Goal: Task Accomplishment & Management: Complete application form

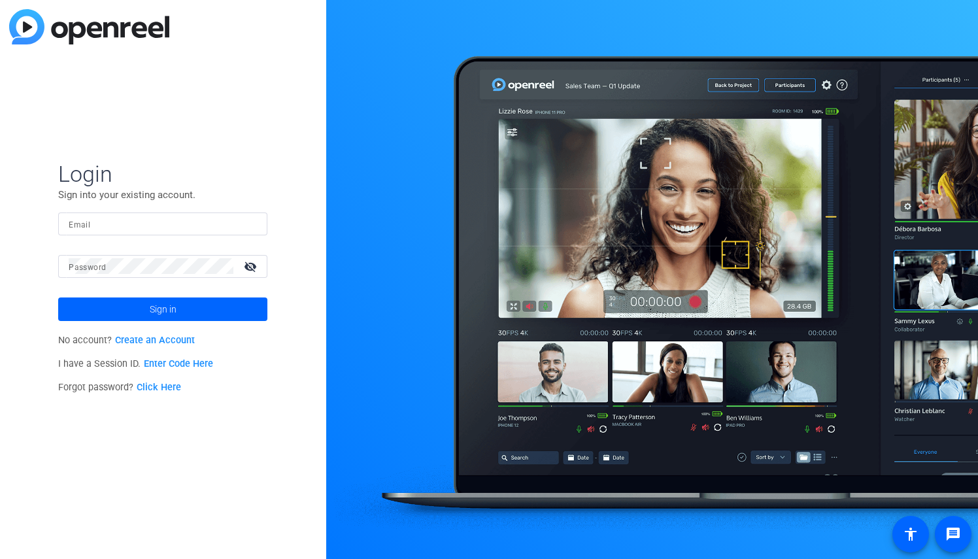
click at [89, 224] on mat-label "Email" at bounding box center [80, 224] width 22 height 9
click at [89, 224] on input "Email" at bounding box center [163, 224] width 188 height 16
click at [130, 221] on input "Email" at bounding box center [163, 224] width 188 height 16
paste input "[EMAIL_ADDRESS][PERSON_NAME][DOMAIN_NAME]"
type input "[EMAIL_ADDRESS][PERSON_NAME][DOMAIN_NAME]"
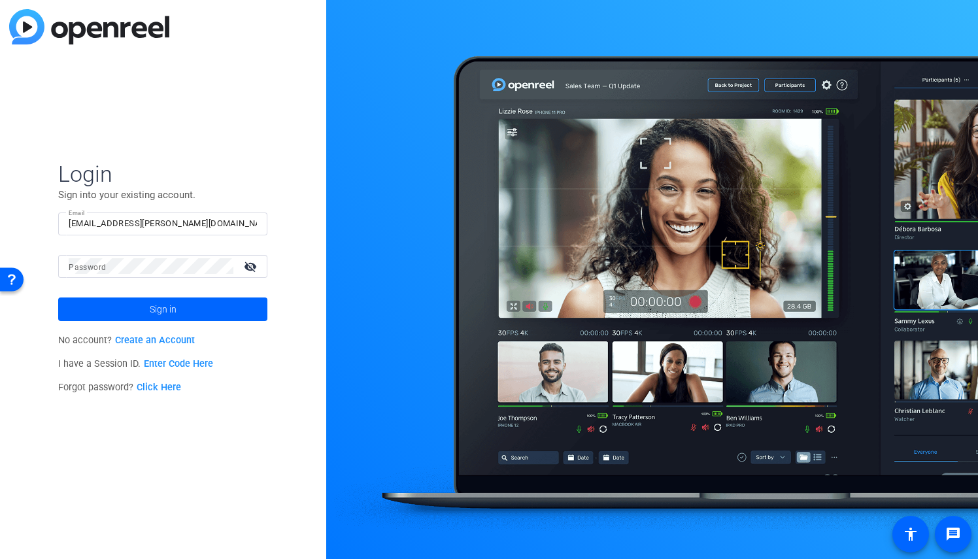
click at [224, 170] on span "Login" at bounding box center [162, 173] width 209 height 27
click at [148, 306] on span at bounding box center [162, 309] width 209 height 31
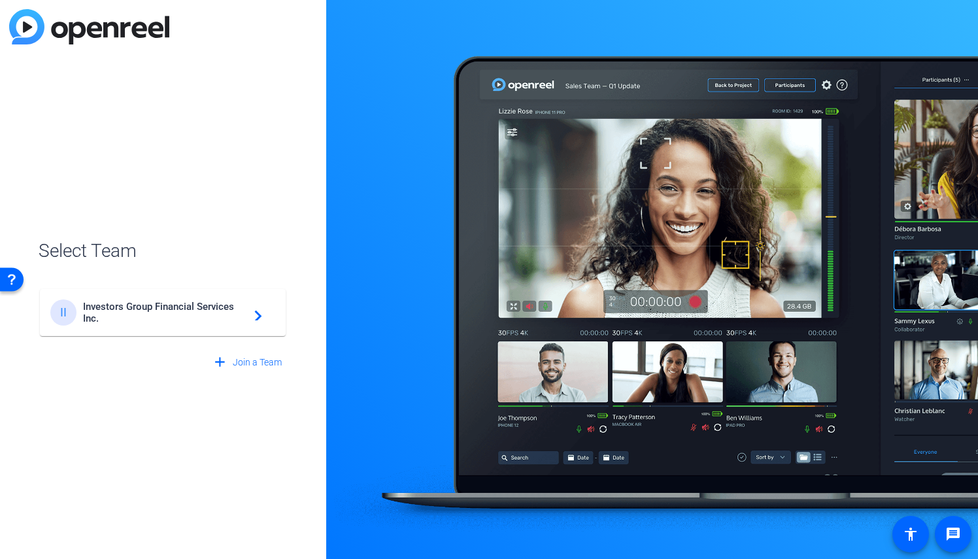
click at [153, 320] on span "Investors Group Financial Services Inc." at bounding box center [164, 313] width 163 height 24
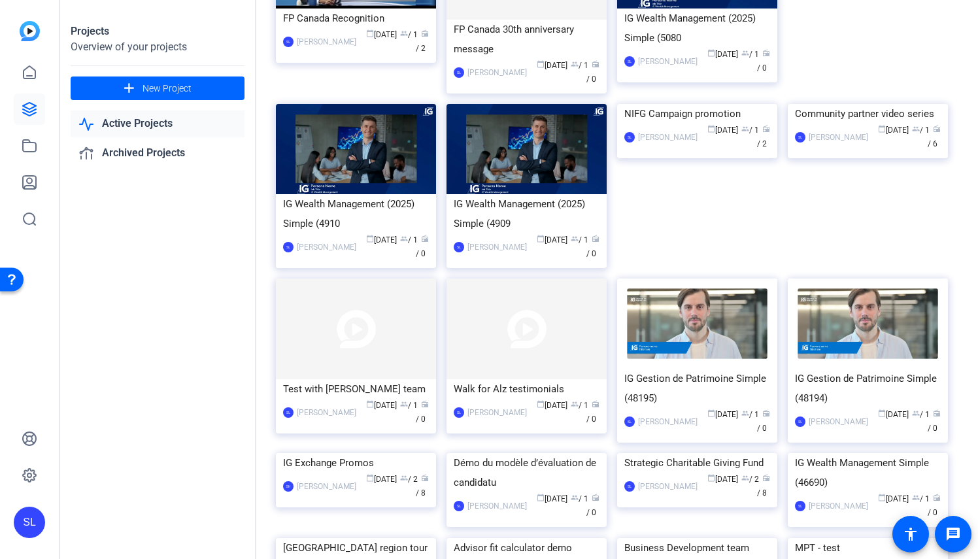
scroll to position [322, 0]
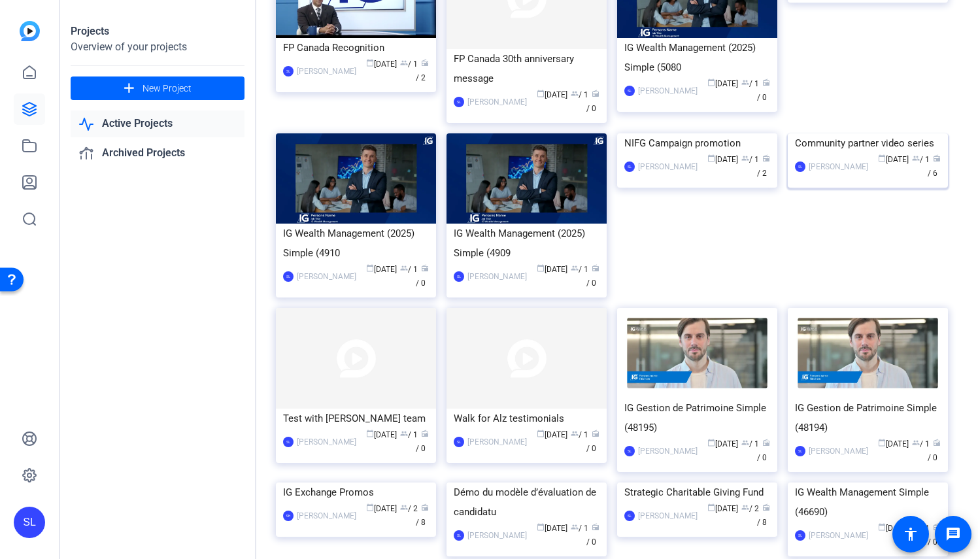
click at [843, 133] on img at bounding box center [868, 133] width 160 height 0
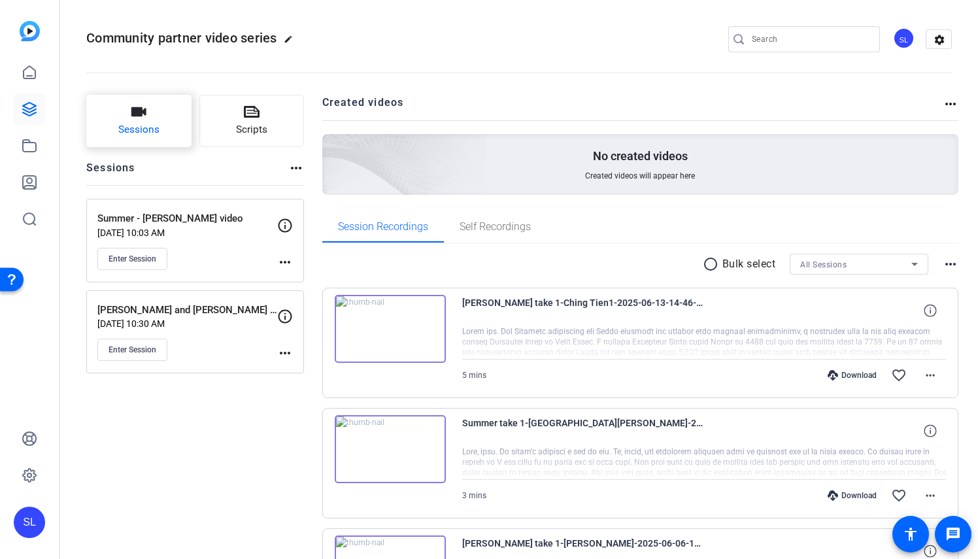
click at [145, 123] on span "Sessions" at bounding box center [138, 129] width 41 height 15
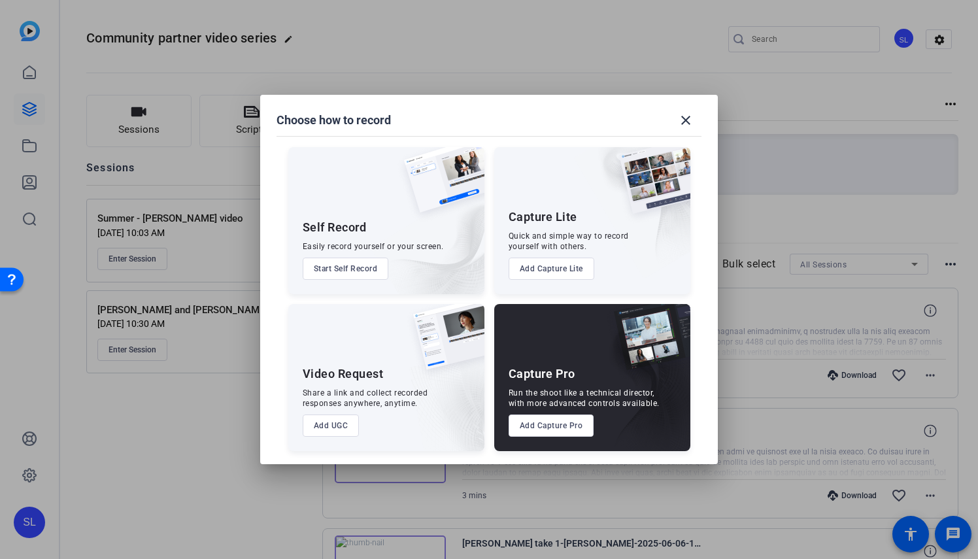
click at [540, 422] on button "Add Capture Pro" at bounding box center [552, 426] width 86 height 22
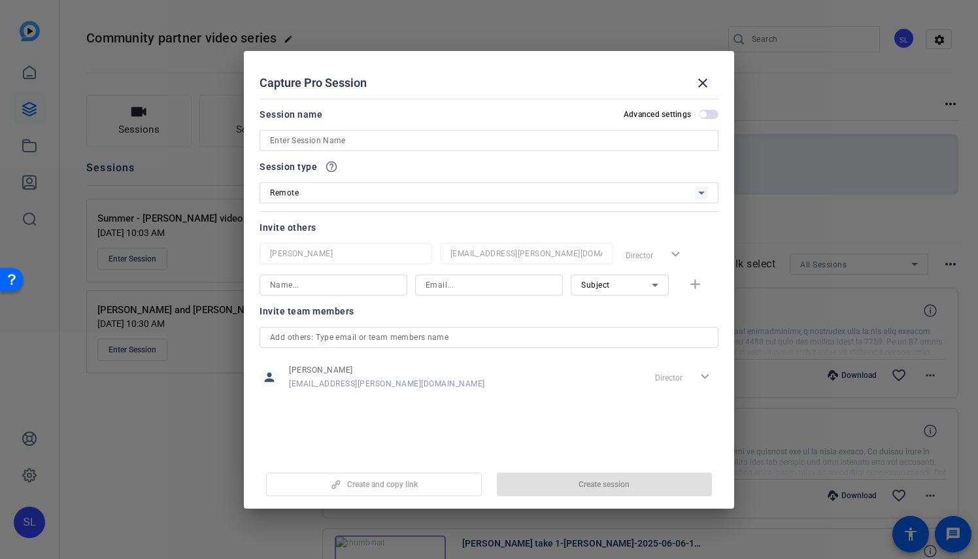
click at [324, 133] on input at bounding box center [489, 141] width 438 height 16
click at [323, 139] on input at bounding box center [489, 141] width 438 height 16
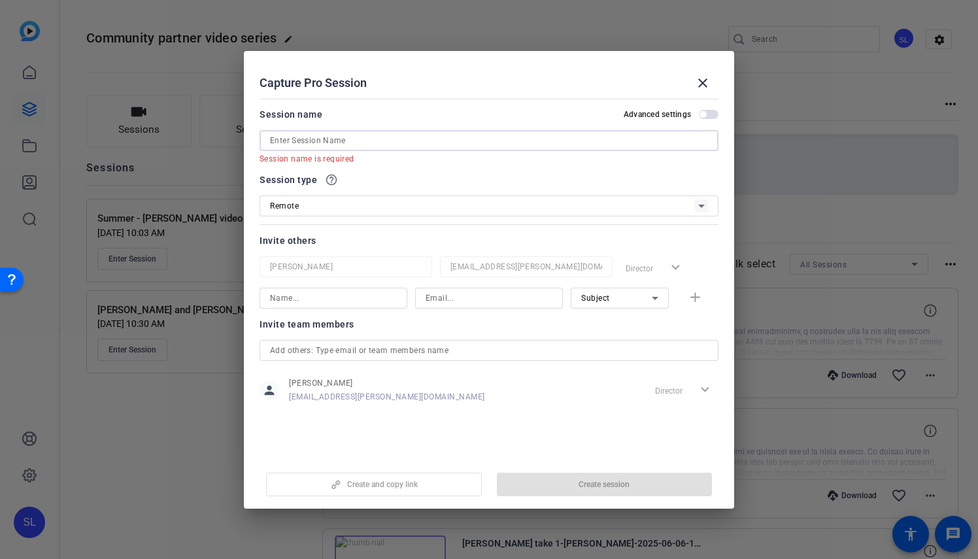
click at [301, 140] on input at bounding box center [489, 141] width 438 height 16
click at [290, 140] on input at bounding box center [489, 141] width 438 height 16
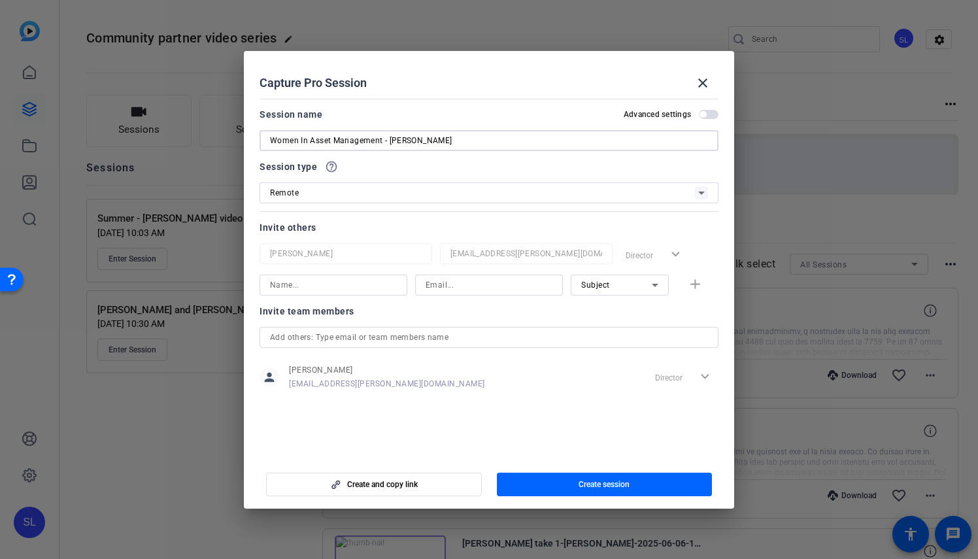
type input "Women In Asset Management - [PERSON_NAME]"
click at [395, 283] on input at bounding box center [333, 285] width 127 height 16
type input "[PERSON_NAME]"
click at [470, 279] on input at bounding box center [489, 285] width 127 height 16
paste input "[PERSON_NAME] <[EMAIL_ADDRESS][PERSON_NAME][DOMAIN_NAME]>"
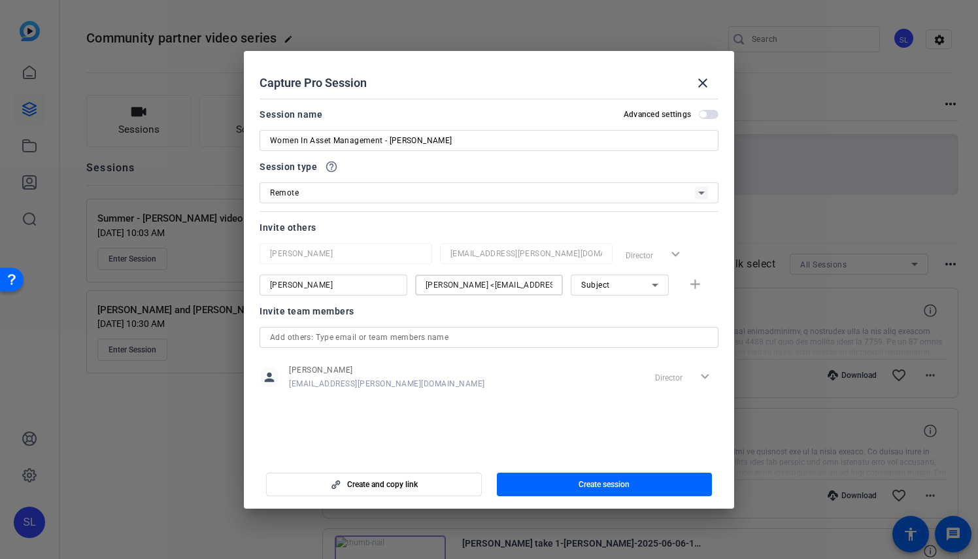
drag, startPoint x: 477, startPoint y: 284, endPoint x: 411, endPoint y: 277, distance: 67.0
click at [411, 277] on div "[PERSON_NAME] [PERSON_NAME][EMAIL_ADDRESS][DOMAIN_NAME] Director expand_more [P…" at bounding box center [489, 269] width 459 height 52
click at [504, 281] on input "[EMAIL_ADDRESS][PERSON_NAME][DOMAIN_NAME]>" at bounding box center [489, 285] width 127 height 16
type input "[EMAIL_ADDRESS][PERSON_NAME][DOMAIN_NAME]"
click at [548, 312] on div "Invite team members" at bounding box center [489, 311] width 459 height 16
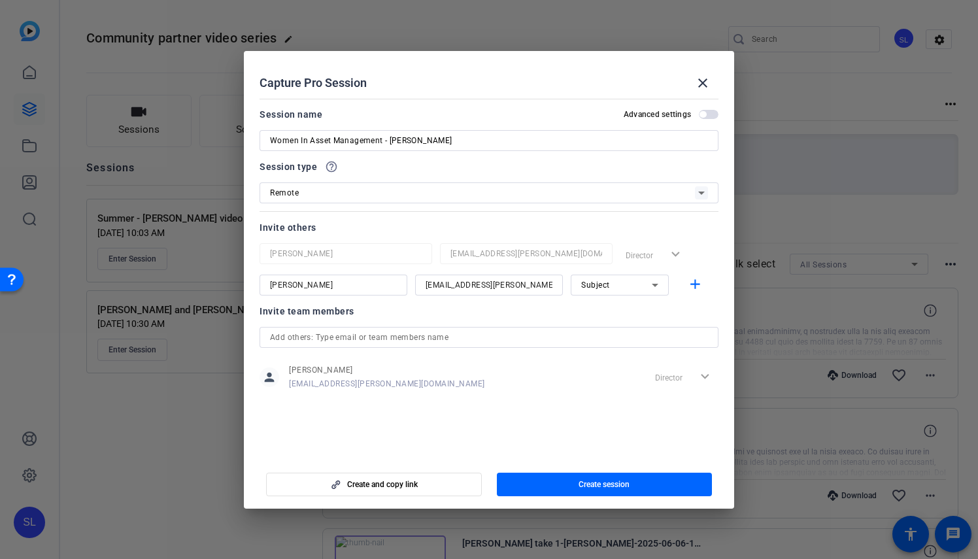
click at [547, 375] on div "person [PERSON_NAME] [PERSON_NAME][EMAIL_ADDRESS][DOMAIN_NAME] Director expand_…" at bounding box center [489, 377] width 459 height 33
click at [417, 479] on span "button" at bounding box center [374, 484] width 215 height 31
